Goal: Task Accomplishment & Management: Manage account settings

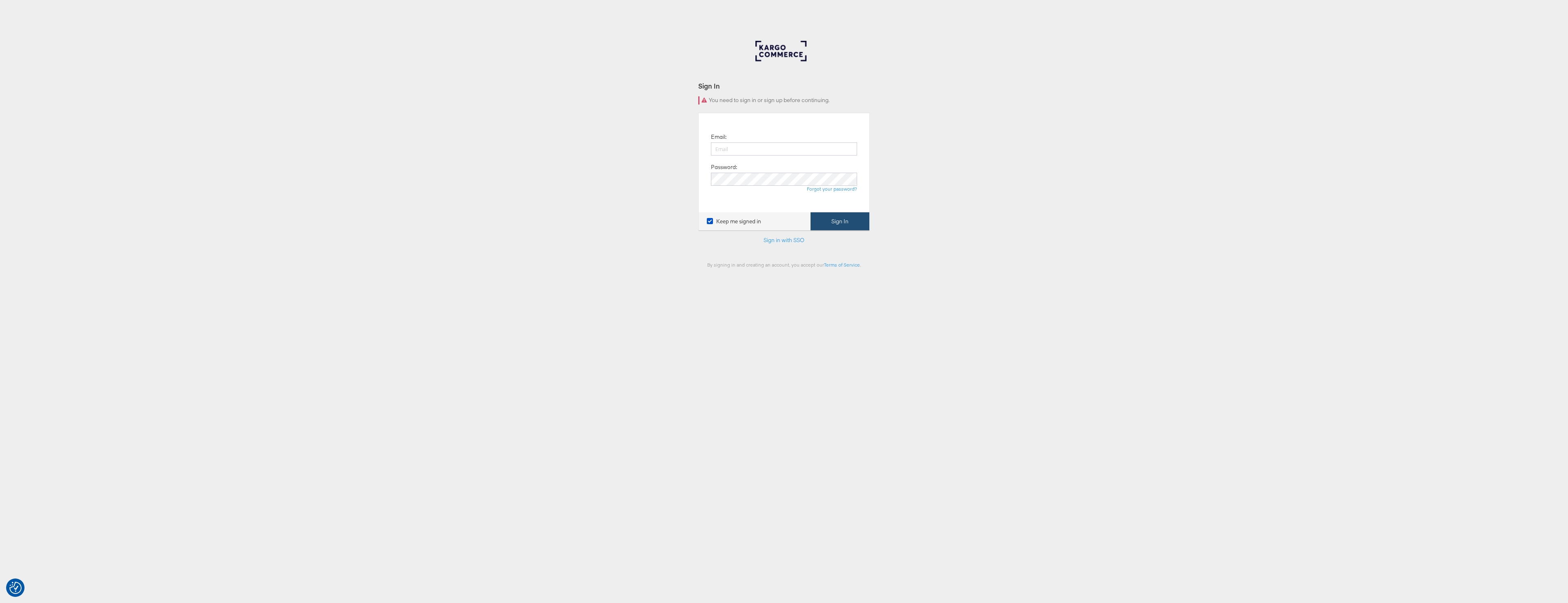
type input "paul.tobin@kargo.com"
click at [855, 223] on button "Sign In" at bounding box center [839, 221] width 58 height 18
type input "938093"
click at [835, 191] on button "Continue" at bounding box center [852, 200] width 34 height 18
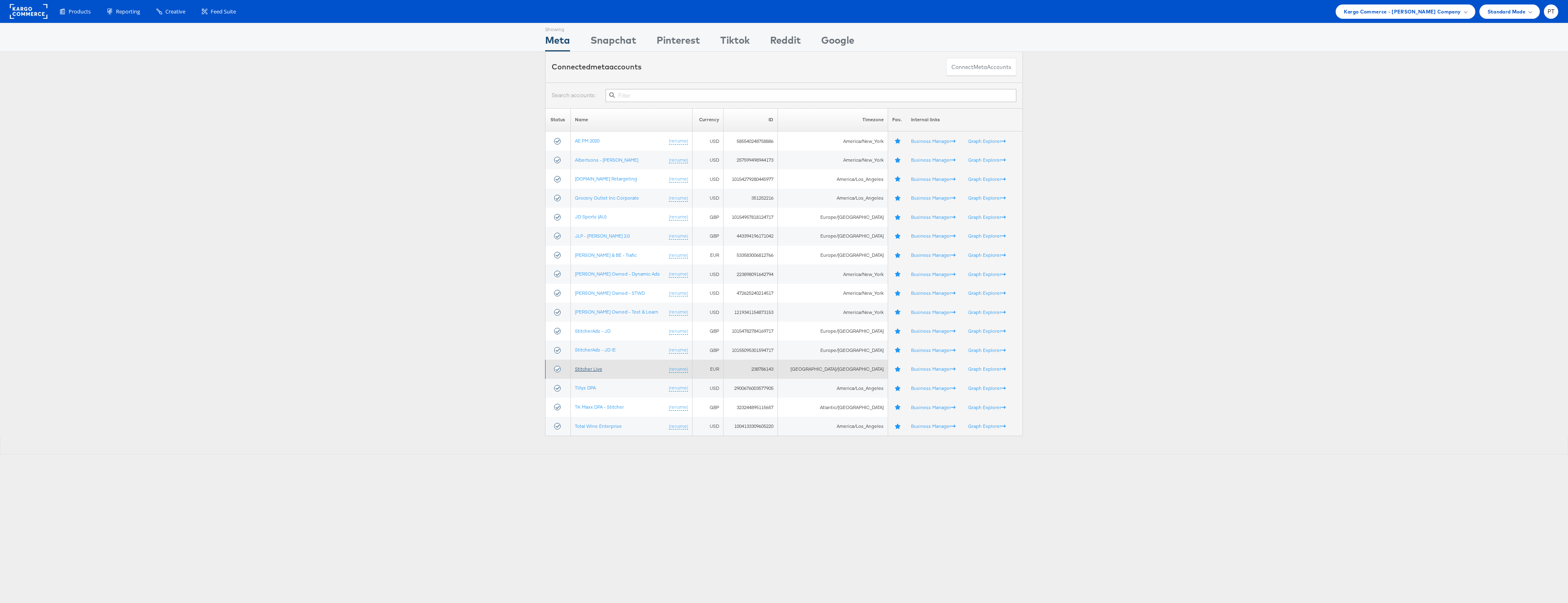
click at [598, 370] on link "Stitcher Live" at bounding box center [588, 368] width 27 height 6
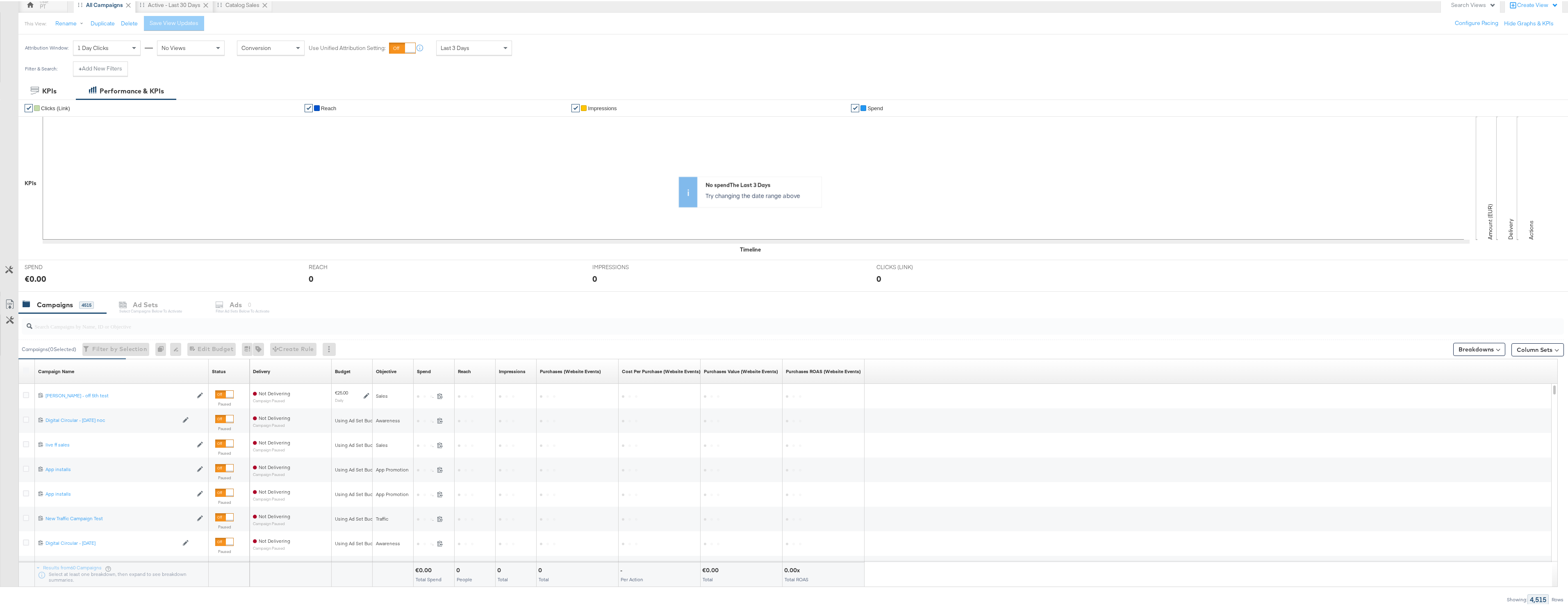
scroll to position [82, 0]
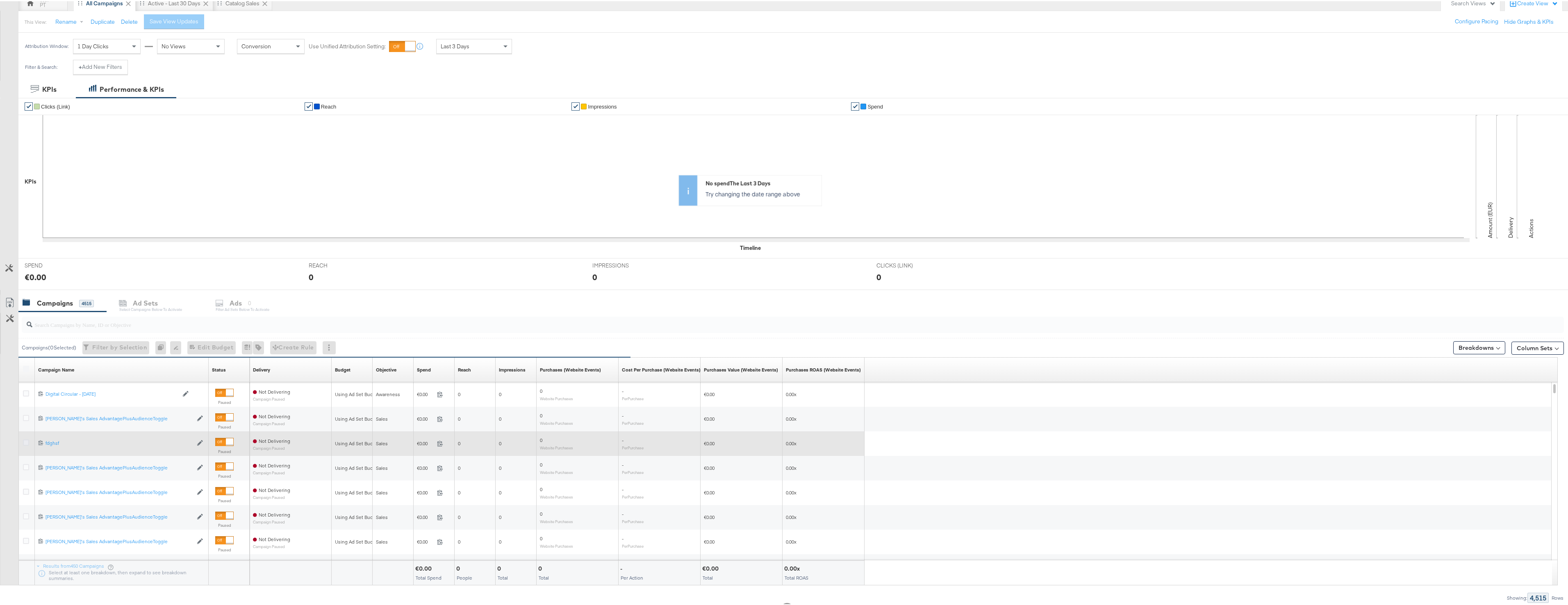
click at [25, 440] on icon at bounding box center [25, 441] width 6 height 6
click at [0, 0] on input "checkbox" at bounding box center [0, 0] width 0 height 0
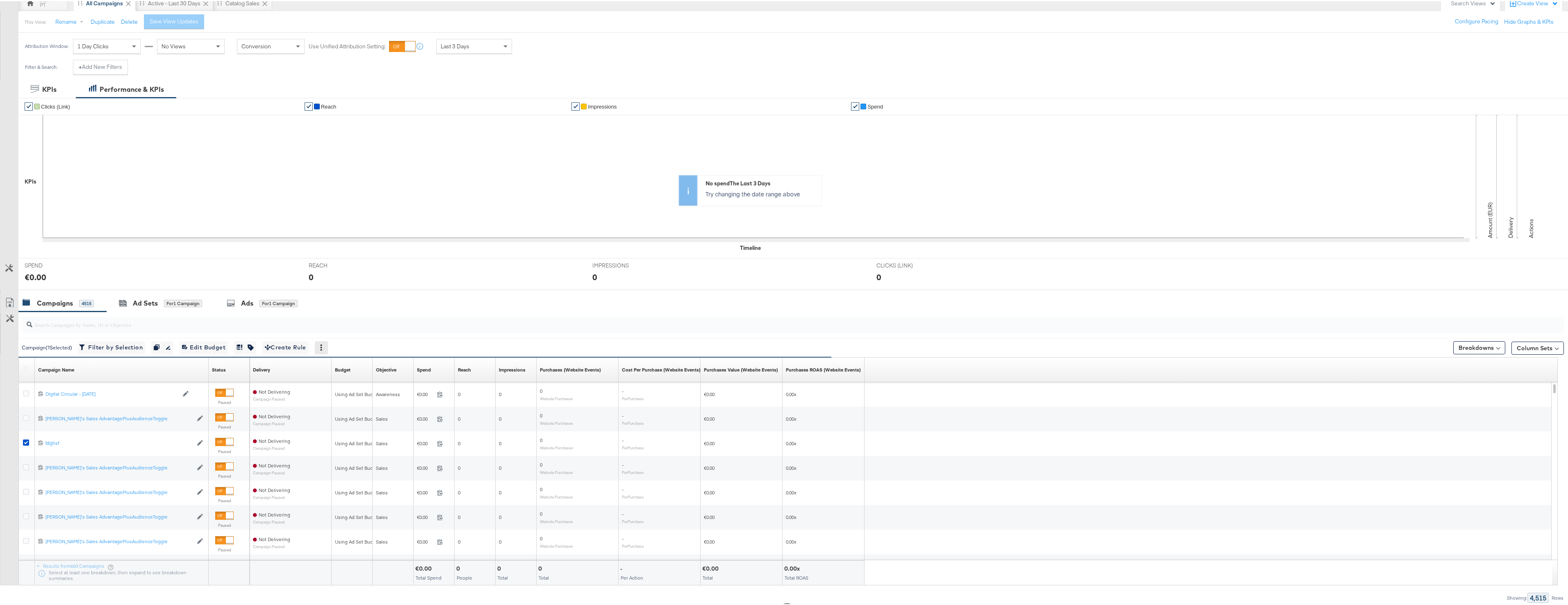
click at [324, 348] on icon at bounding box center [321, 346] width 6 height 6
click at [340, 385] on div "Delete" at bounding box center [350, 386] width 45 height 13
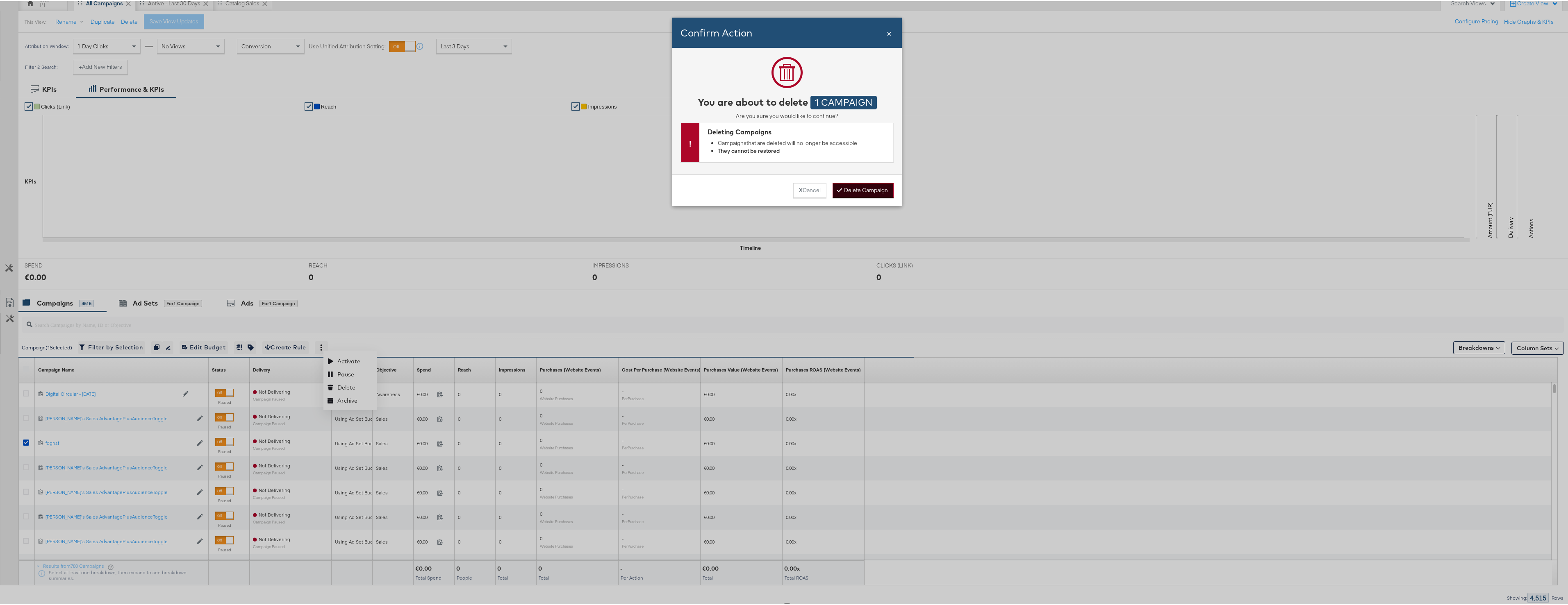
click at [876, 187] on button "Delete Campaign" at bounding box center [863, 189] width 61 height 15
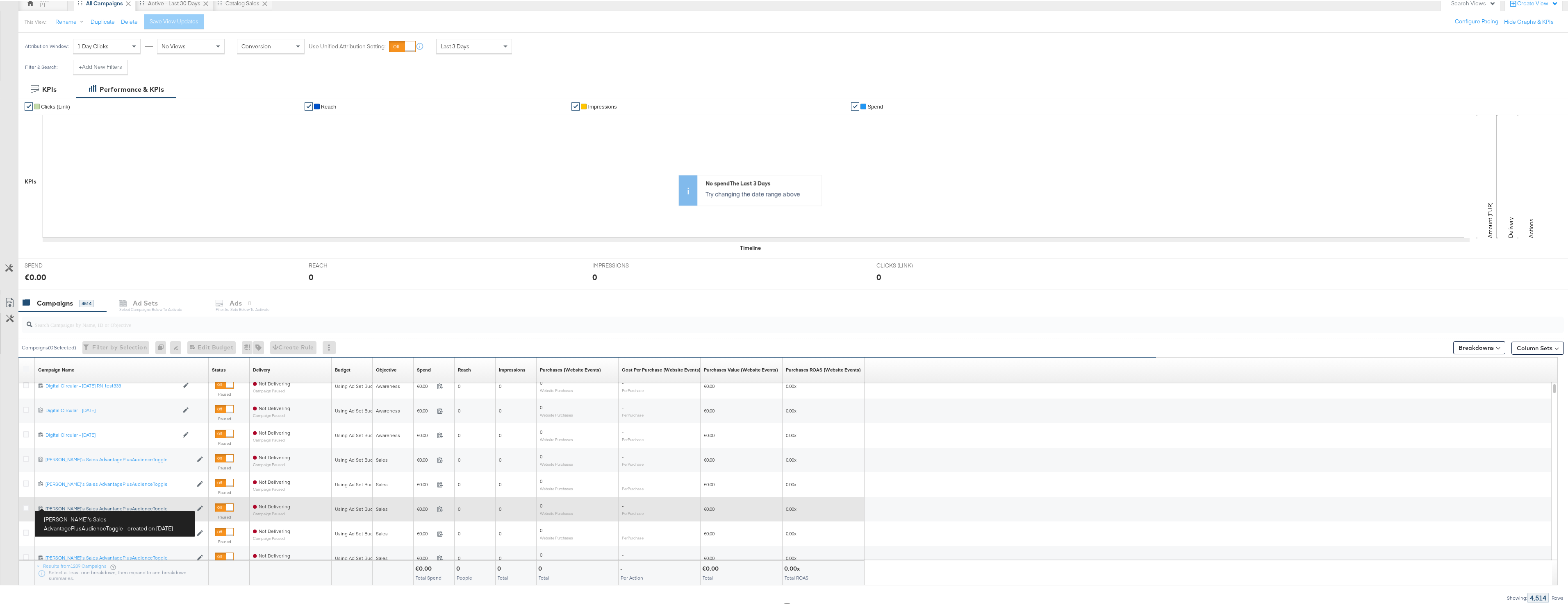
click at [66, 506] on div "Toby's Sales AdvantagePlusAudienceToggle Toby's Sales AdvantagePlusAudienceTogg…" at bounding box center [119, 507] width 147 height 6
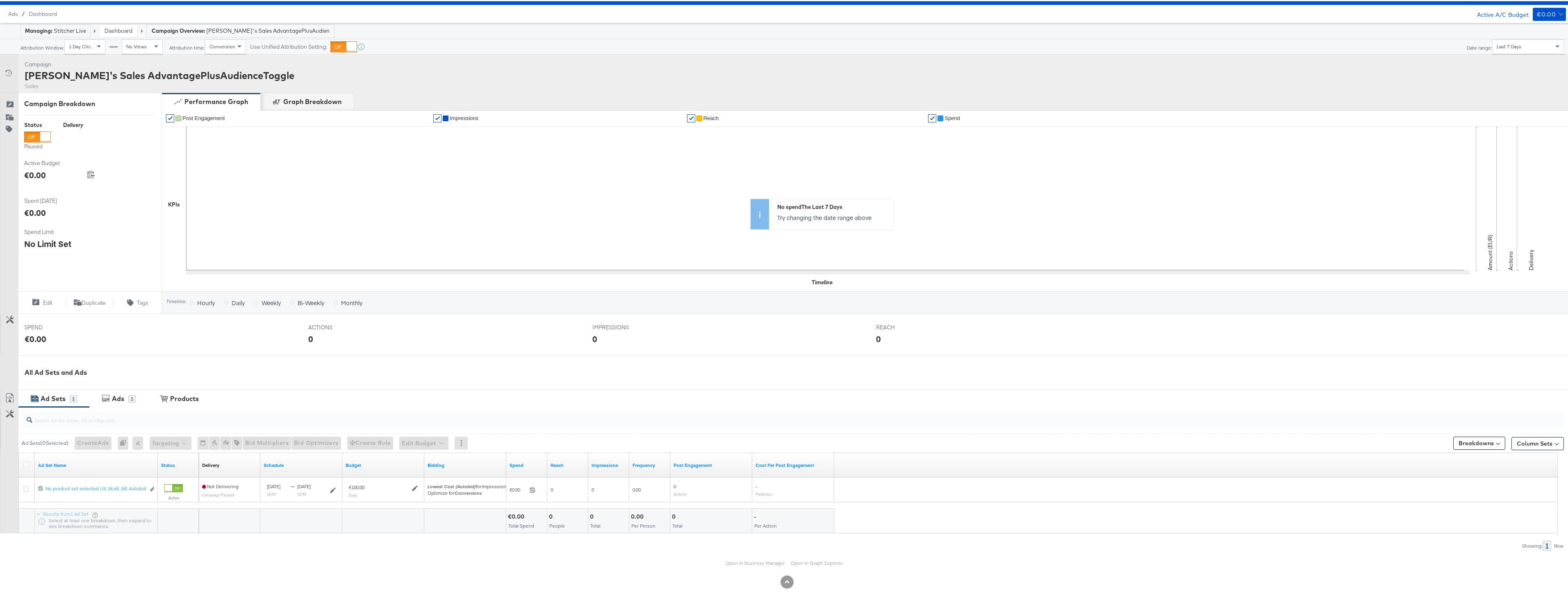
scroll to position [20, 0]
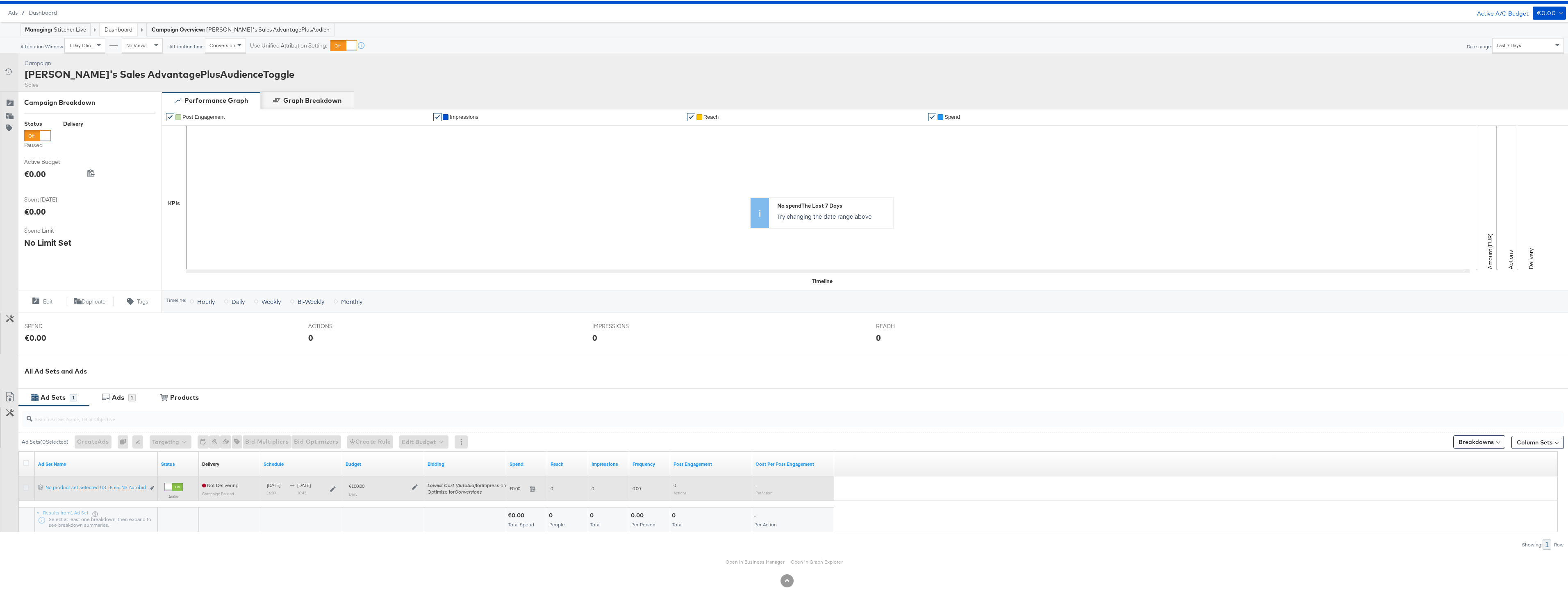
click at [27, 487] on icon at bounding box center [25, 486] width 6 height 6
click at [0, 0] on input "checkbox" at bounding box center [0, 0] width 0 height 0
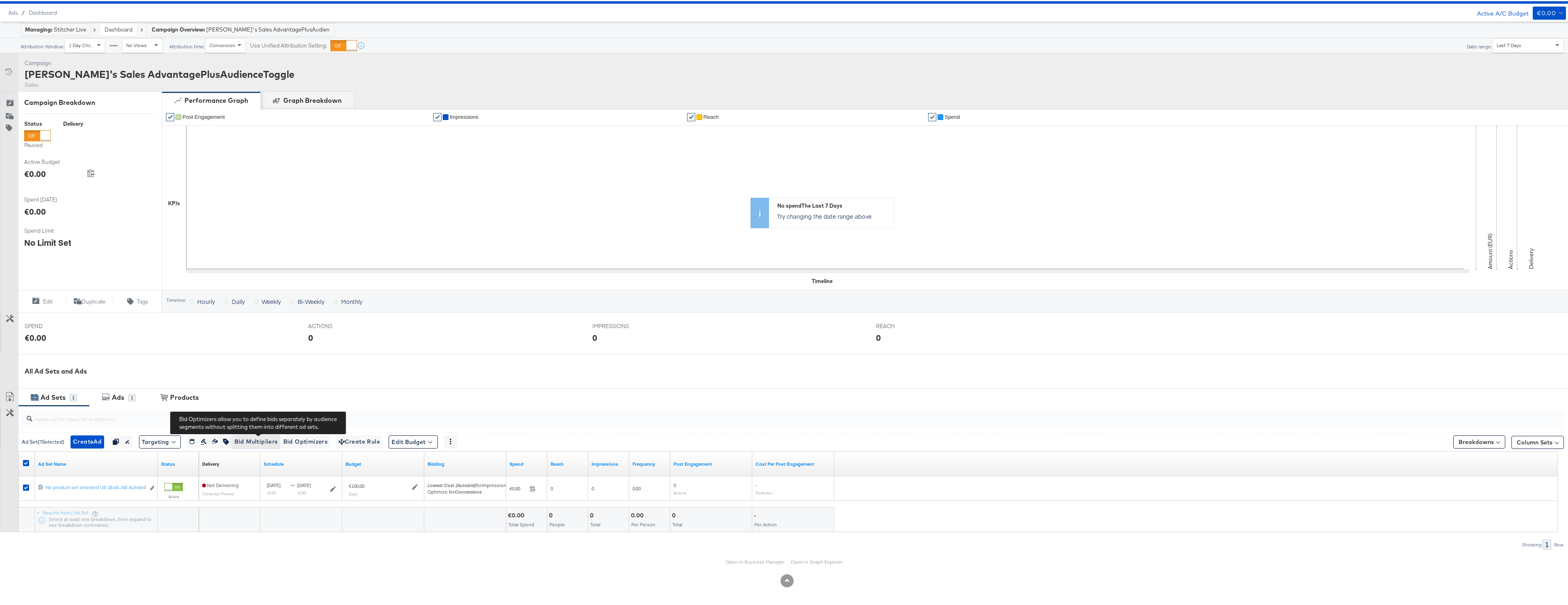
click at [260, 440] on span "Bid Multipliers" at bounding box center [257, 440] width 44 height 11
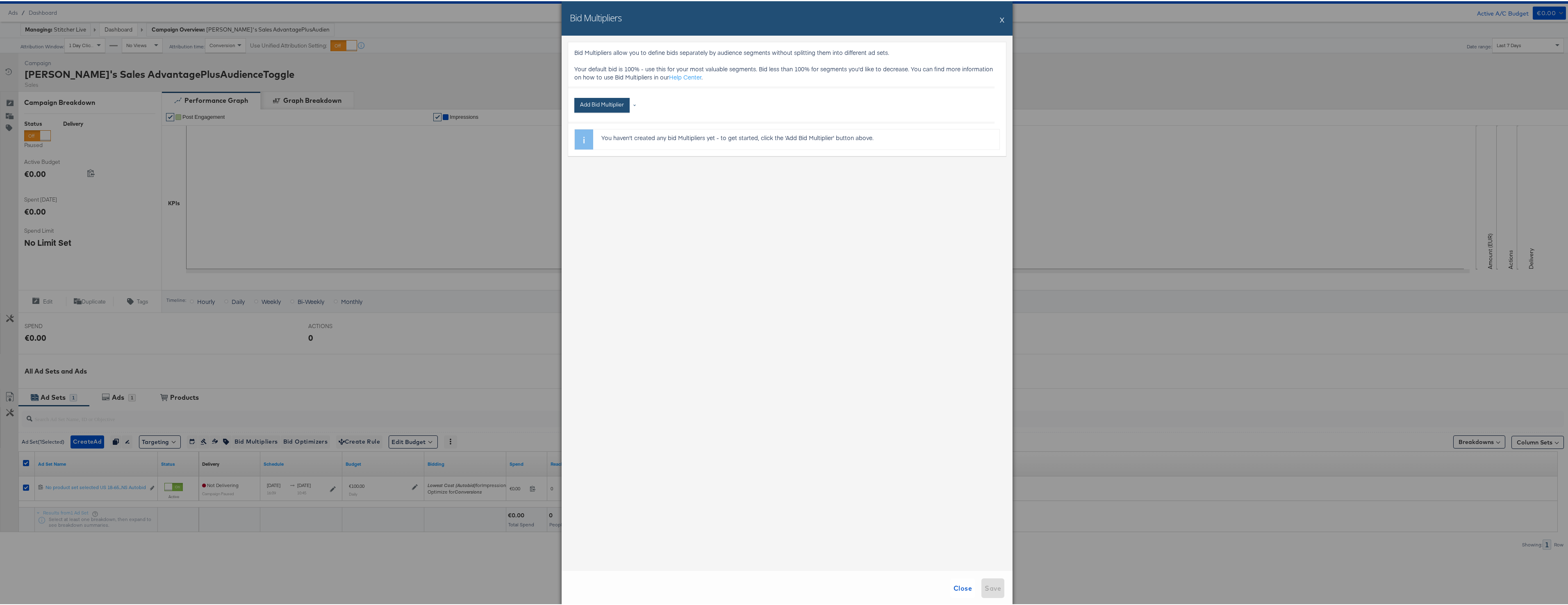
click at [621, 102] on button "Add Bid Multiplier" at bounding box center [602, 103] width 55 height 15
click at [592, 208] on li "Location" at bounding box center [609, 208] width 61 height 12
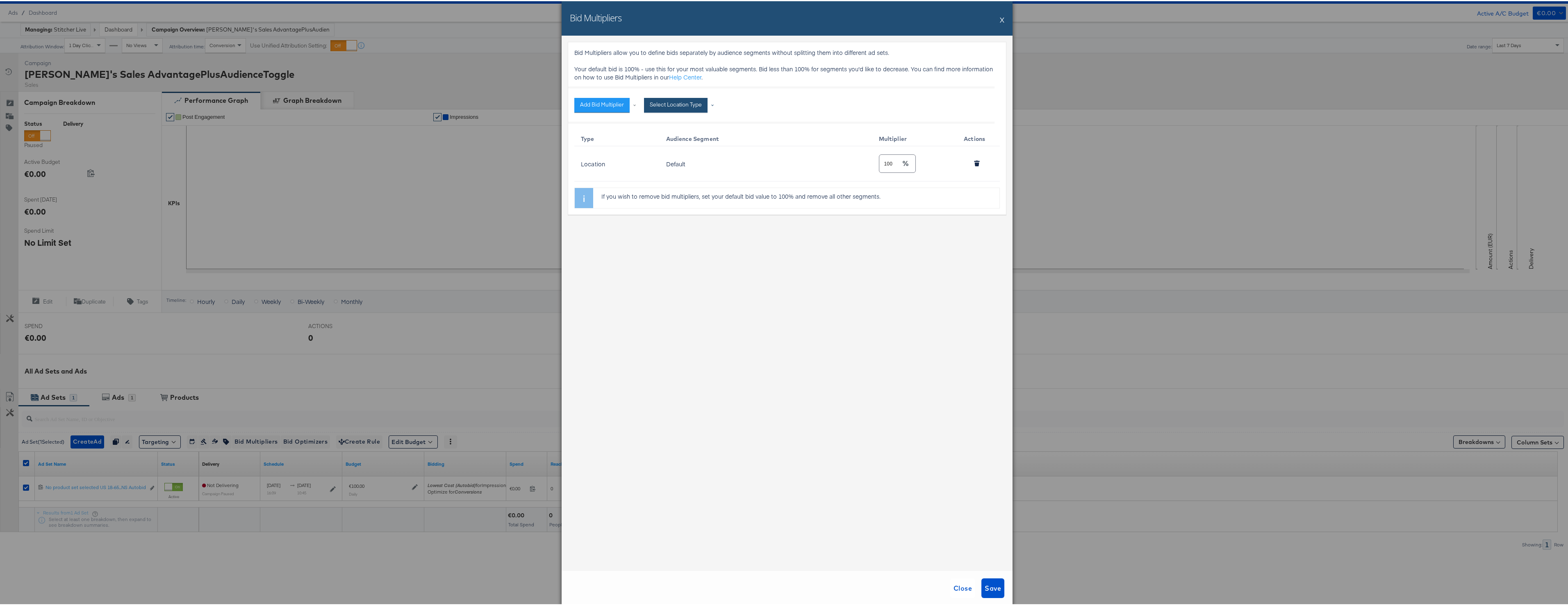
click at [695, 106] on button "Select Location Type" at bounding box center [675, 103] width 64 height 15
click at [671, 128] on li "City" at bounding box center [679, 126] width 61 height 12
click at [890, 102] on input "text" at bounding box center [905, 100] width 122 height 18
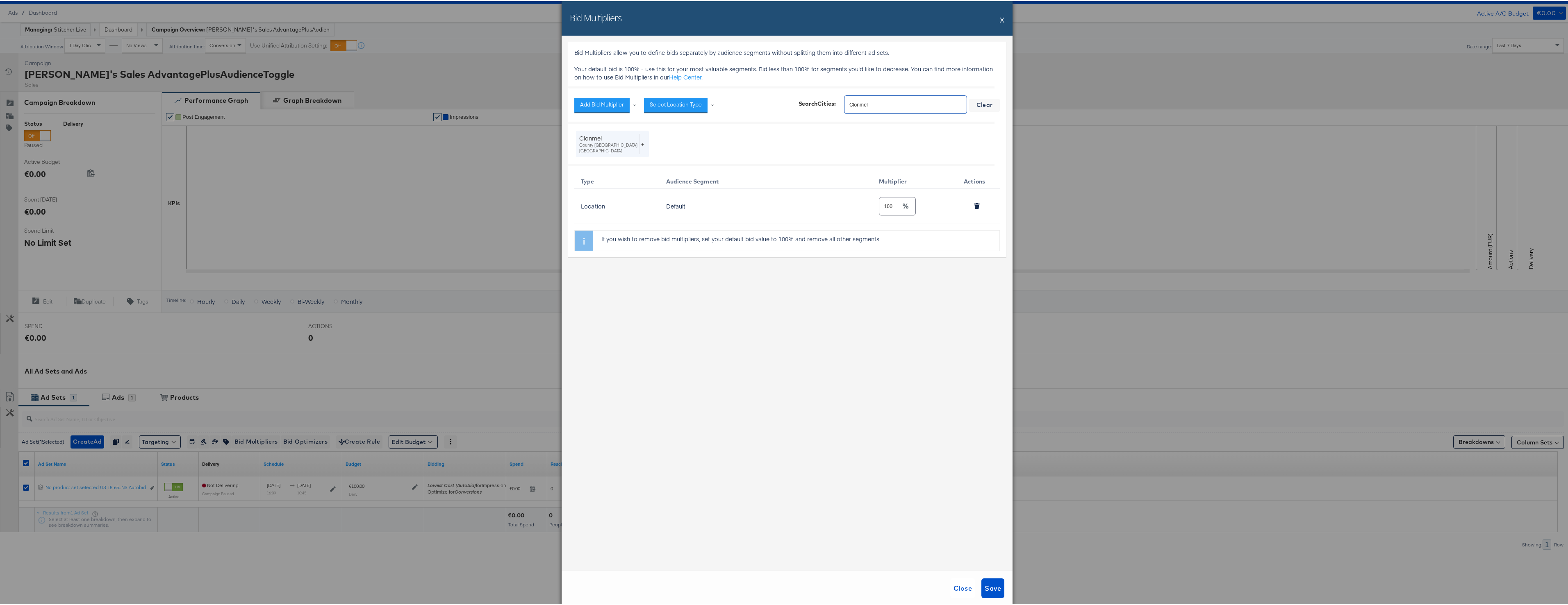
type input "Clonmel"
click at [639, 147] on div "+" at bounding box center [642, 143] width 6 height 20
click at [708, 103] on div "Select Location Type" at bounding box center [681, 103] width 74 height 15
click at [674, 136] on li "Country" at bounding box center [679, 137] width 61 height 12
drag, startPoint x: 781, startPoint y: 100, endPoint x: 837, endPoint y: 101, distance: 56.0
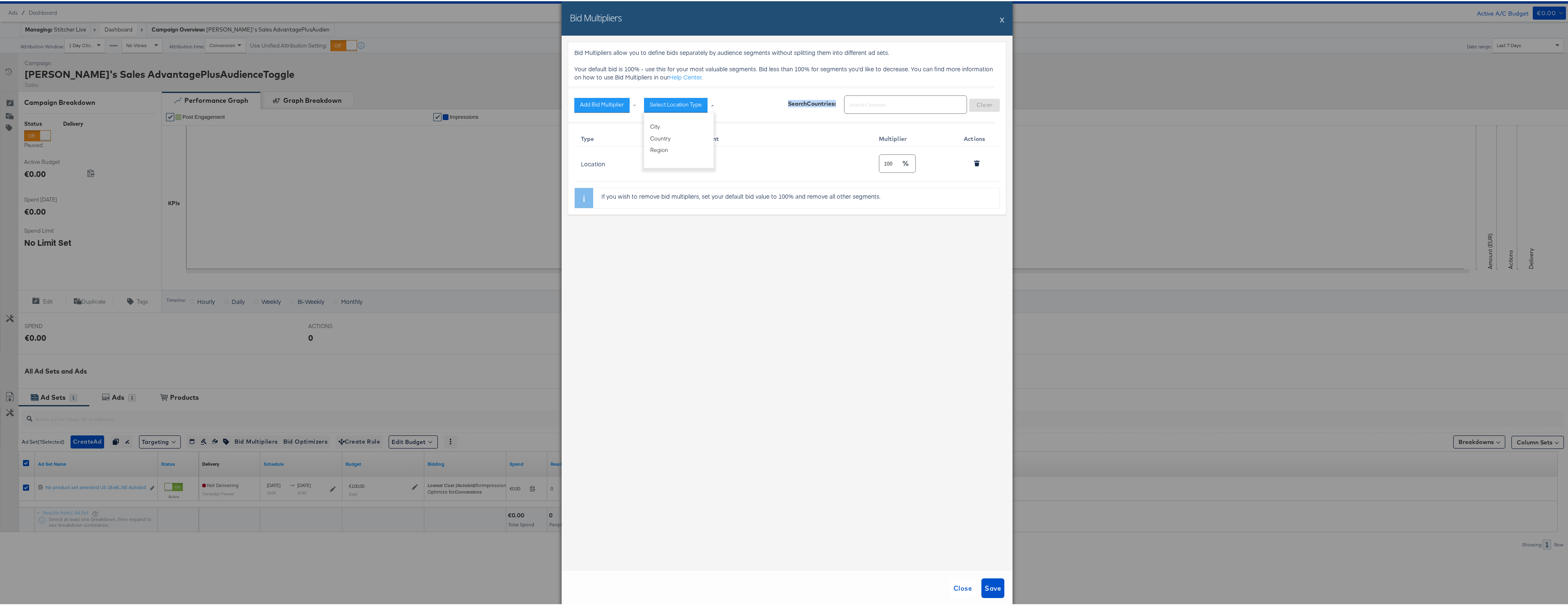
click at [837, 101] on div "Select Location Type City Country Region Search Countries : Clear" at bounding box center [822, 104] width 356 height 23
copy div "Search Countries :"
click at [876, 106] on input "text" at bounding box center [905, 100] width 122 height 18
type input "Ireland"
click at [706, 103] on div "Select Location Type" at bounding box center [681, 103] width 74 height 15
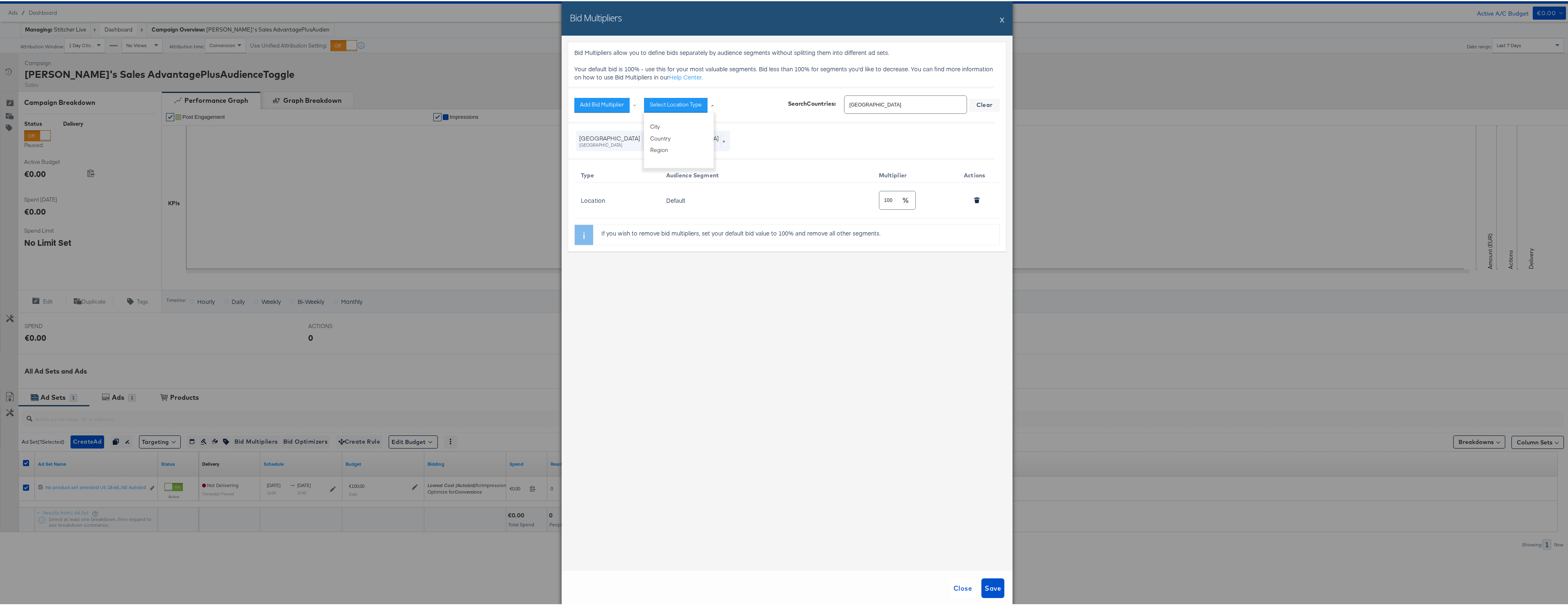
click at [995, 16] on div "Bid Multipliers X" at bounding box center [787, 17] width 451 height 34
click at [999, 16] on button "X" at bounding box center [1001, 18] width 4 height 17
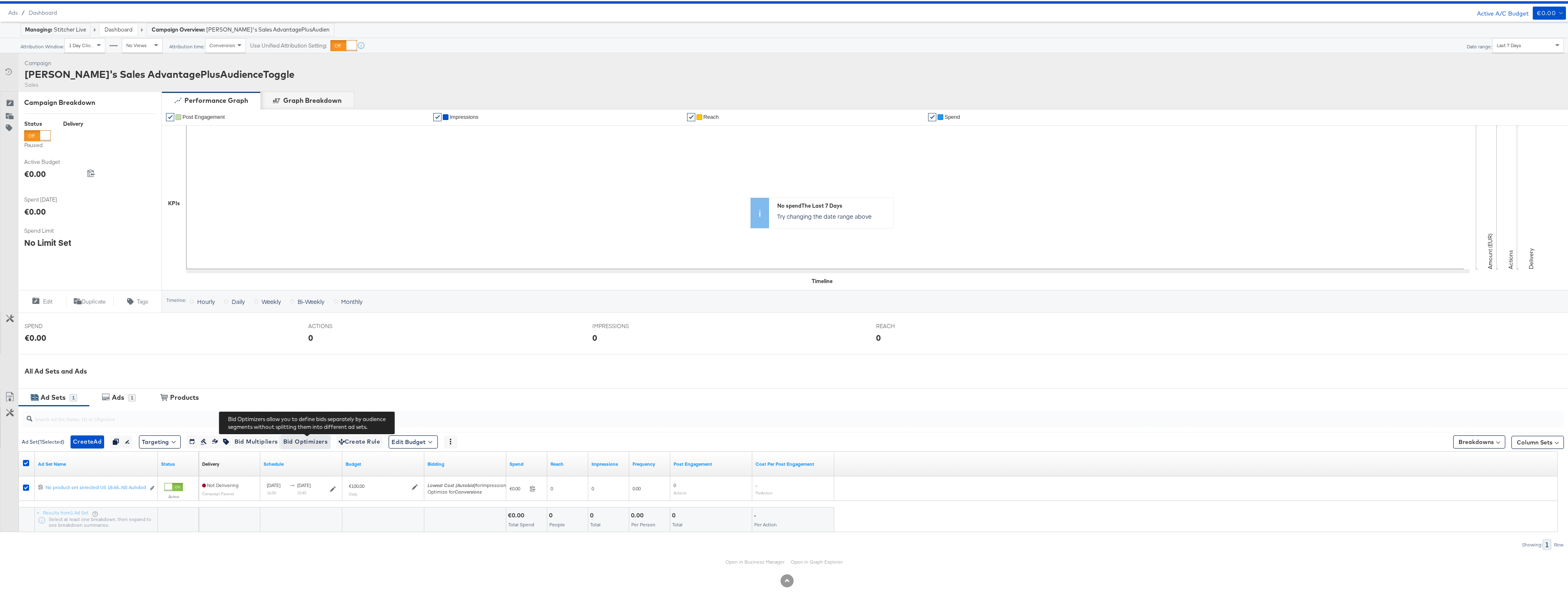
click at [300, 438] on span "Bid Optimizers" at bounding box center [305, 440] width 45 height 11
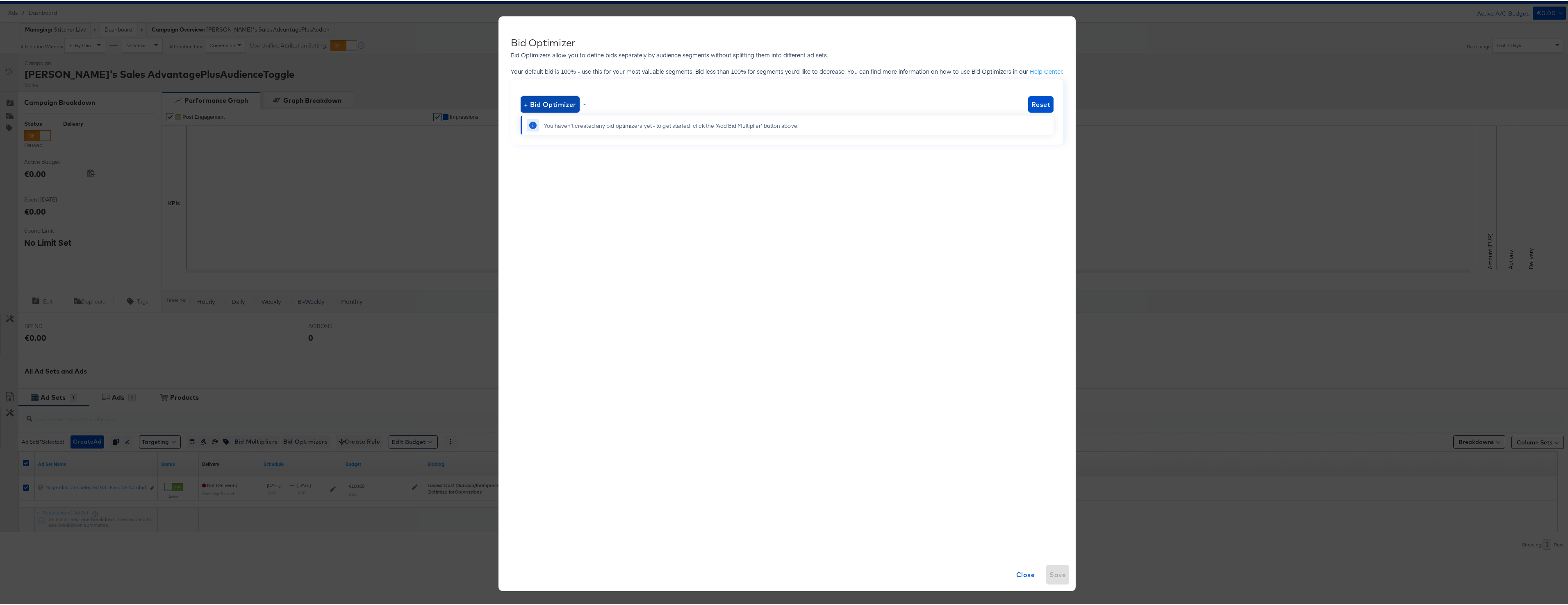
click at [569, 107] on span "+ Bid Optimizer" at bounding box center [550, 102] width 53 height 11
click at [544, 125] on li "Platform" at bounding box center [551, 126] width 53 height 12
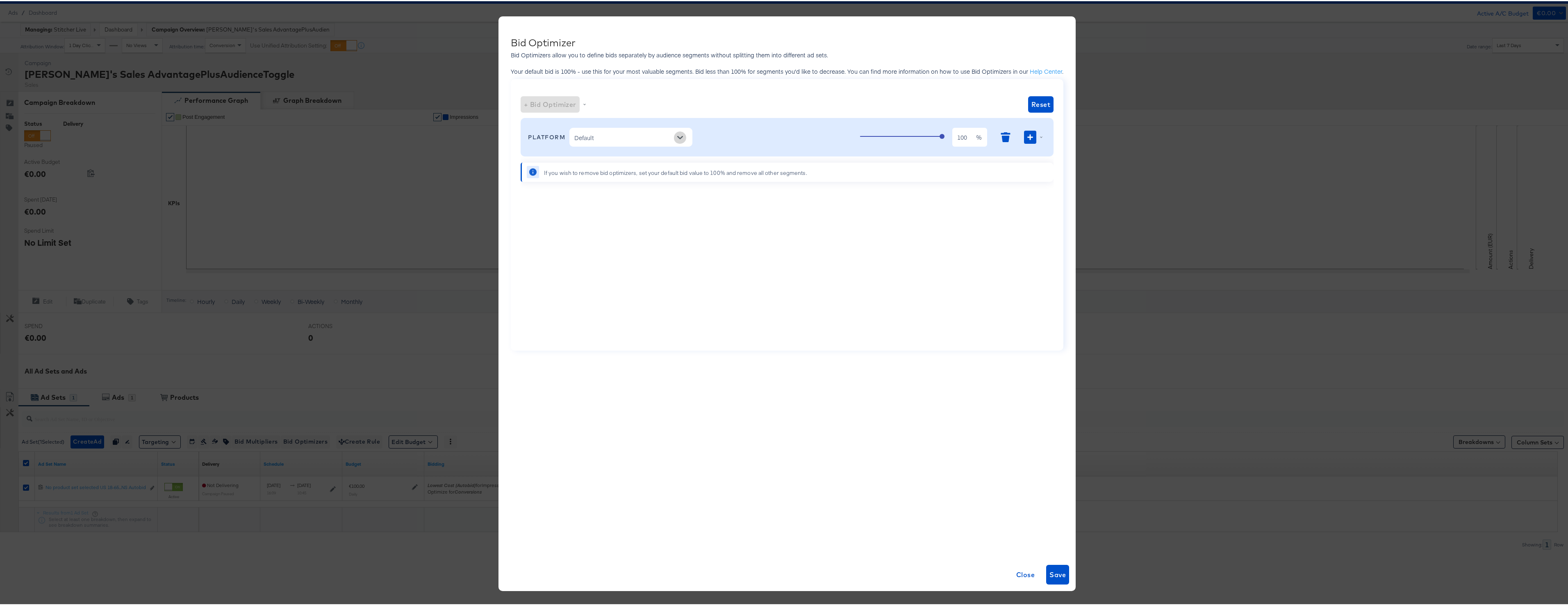
click at [680, 135] on icon "Open" at bounding box center [680, 137] width 6 height 6
click at [616, 159] on li "Desktop" at bounding box center [629, 157] width 123 height 13
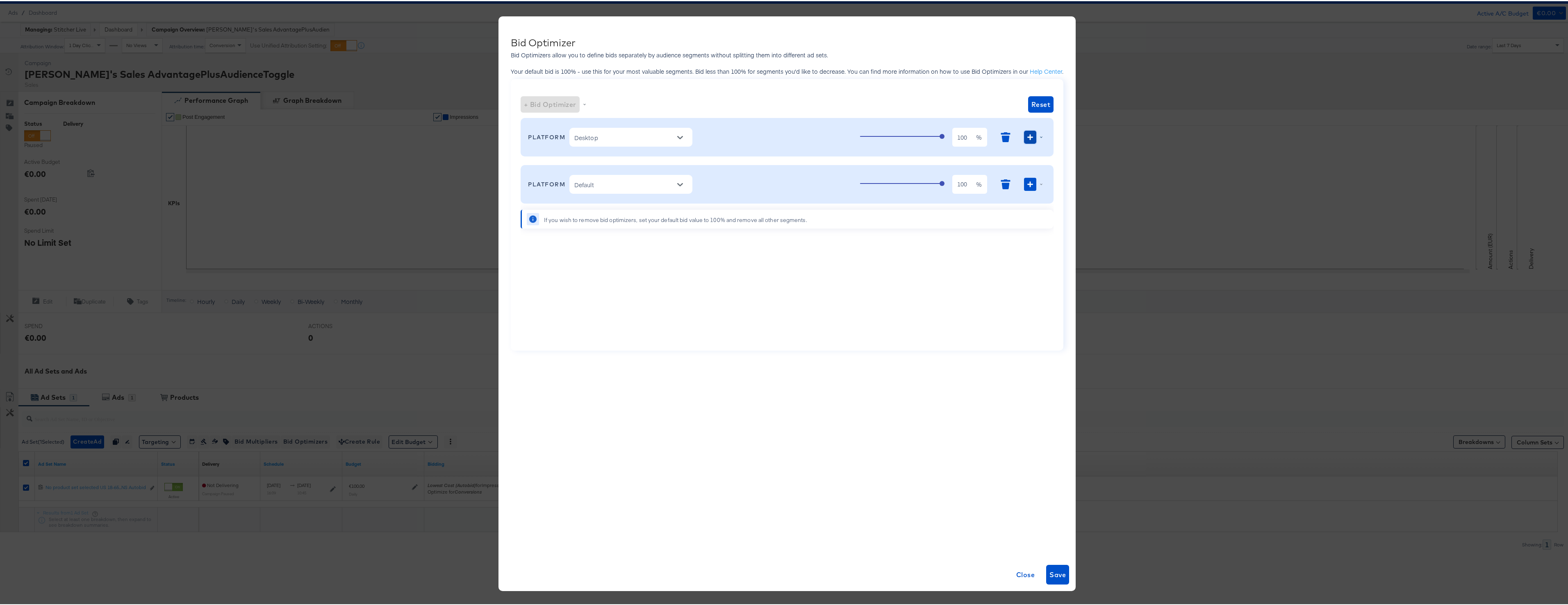
click at [1029, 141] on button "button" at bounding box center [1030, 136] width 12 height 13
click at [1006, 189] on li "User OS" at bounding box center [1019, 192] width 53 height 12
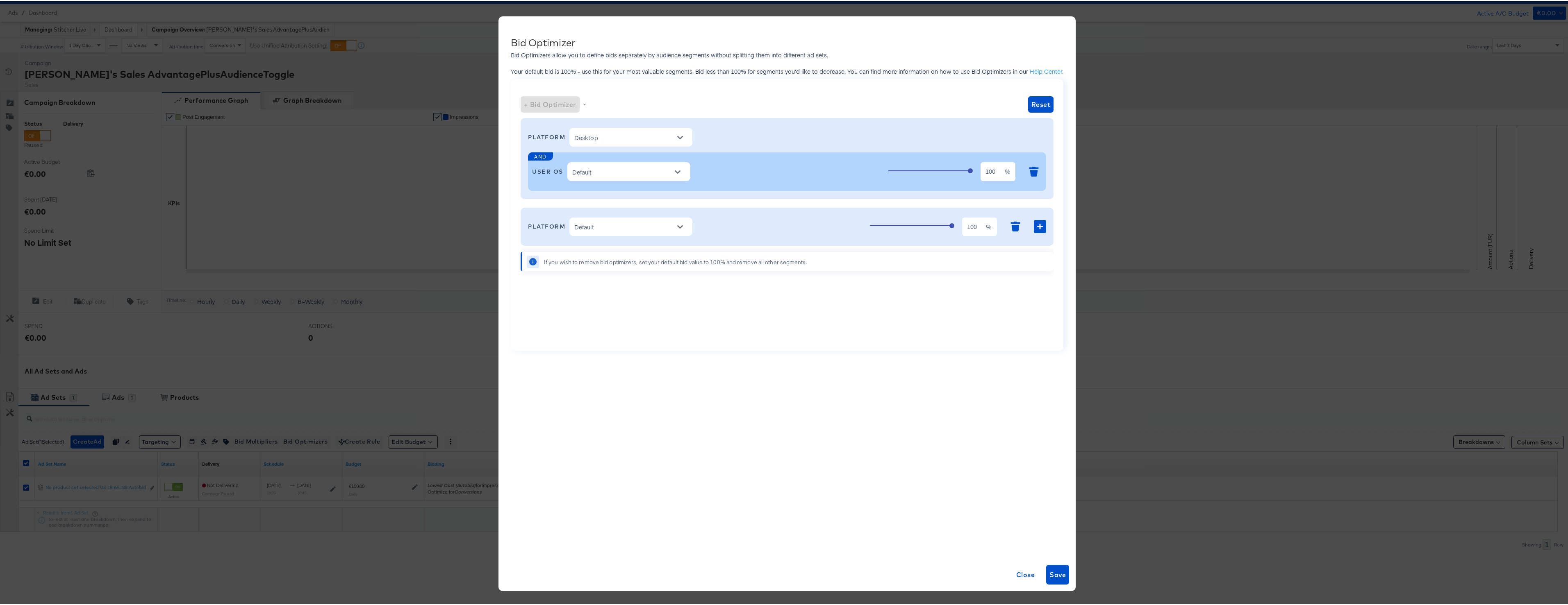
drag, startPoint x: 670, startPoint y: 174, endPoint x: 678, endPoint y: 173, distance: 8.1
click at [671, 174] on div at bounding box center [678, 171] width 18 height 12
click at [678, 172] on icon "Open" at bounding box center [677, 171] width 6 height 6
click at [603, 203] on li "Windows" at bounding box center [626, 204] width 123 height 13
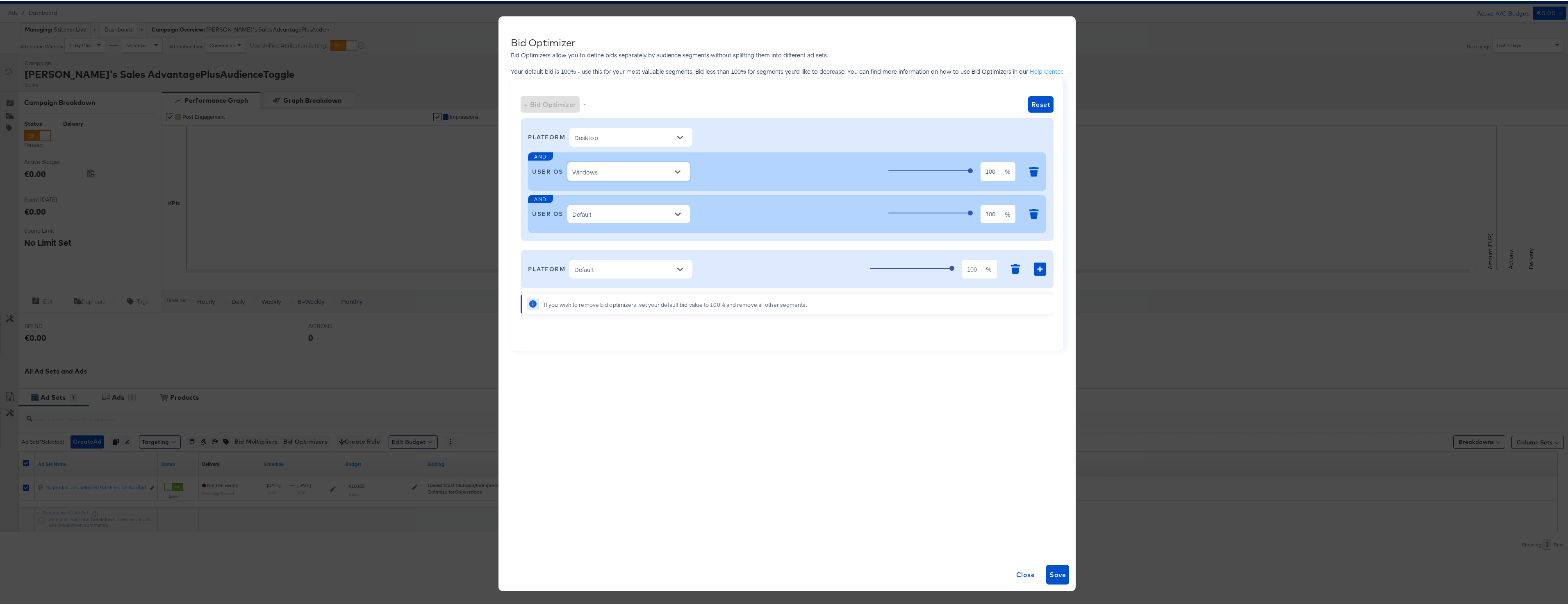
click at [678, 214] on icon "Open" at bounding box center [677, 213] width 6 height 6
click at [615, 236] on li "Android" at bounding box center [626, 233] width 123 height 13
type input "Android"
type input "Windows"
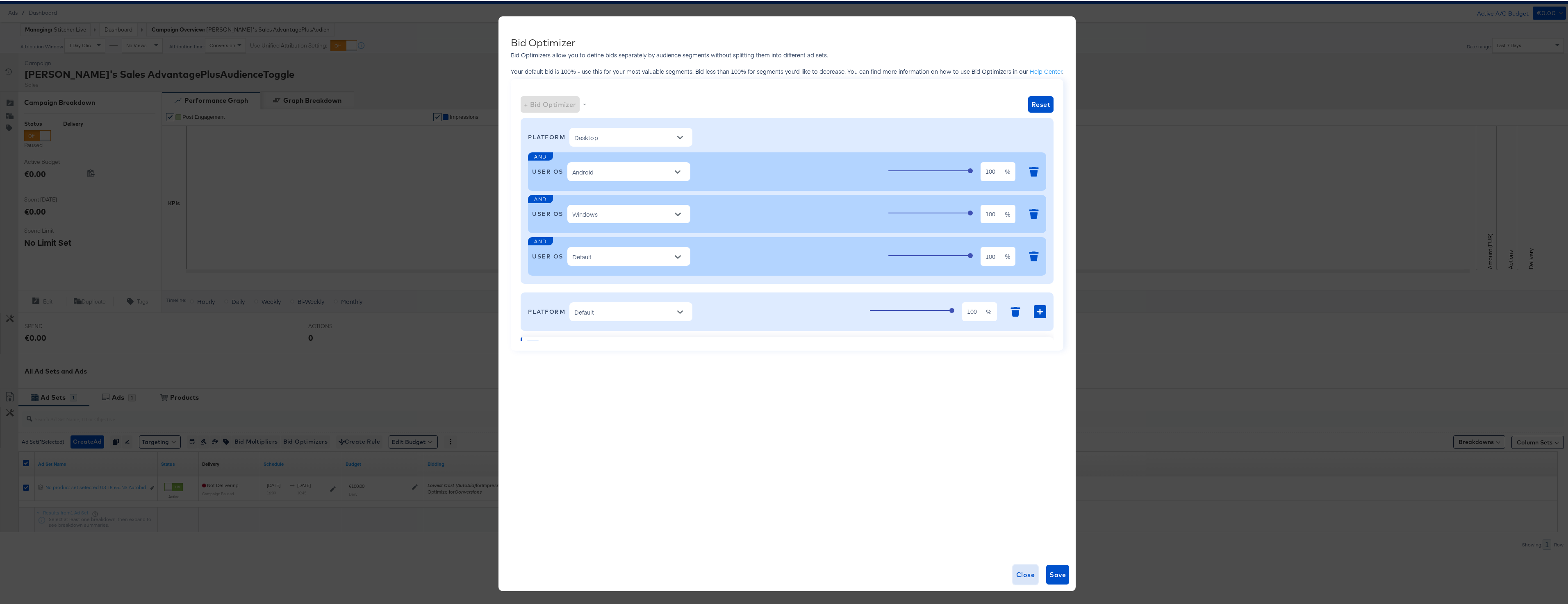
click at [1018, 576] on span "Close" at bounding box center [1025, 573] width 18 height 11
